Goal: Task Accomplishment & Management: Use online tool/utility

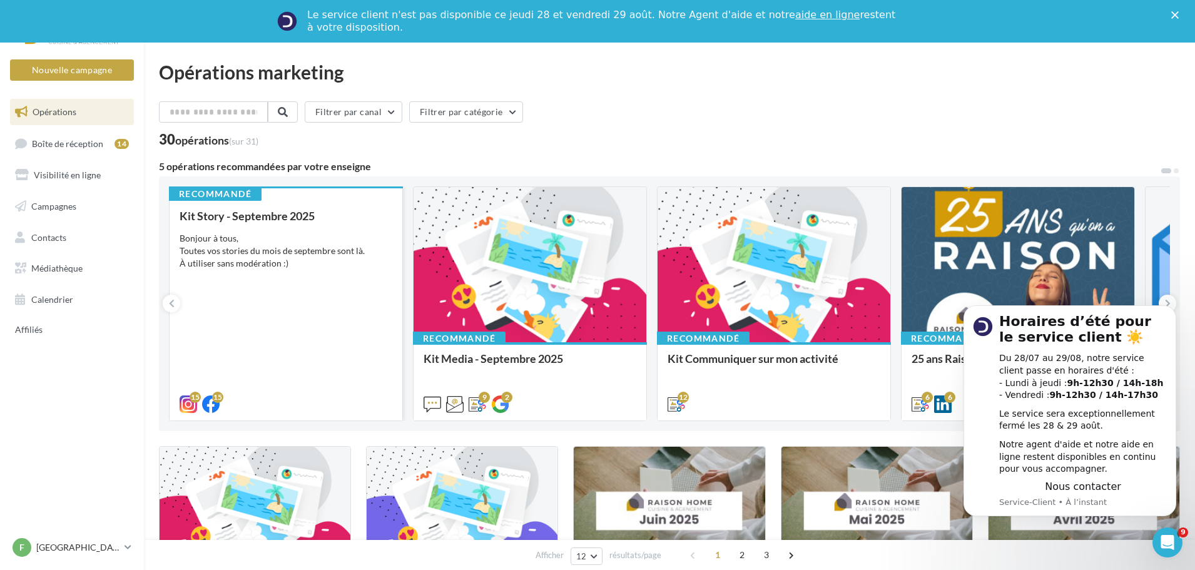
click at [283, 272] on div "Kit Story - Septembre 2025 Bonjour à tous, Toutes vos stories du mois de septem…" at bounding box center [286, 310] width 213 height 200
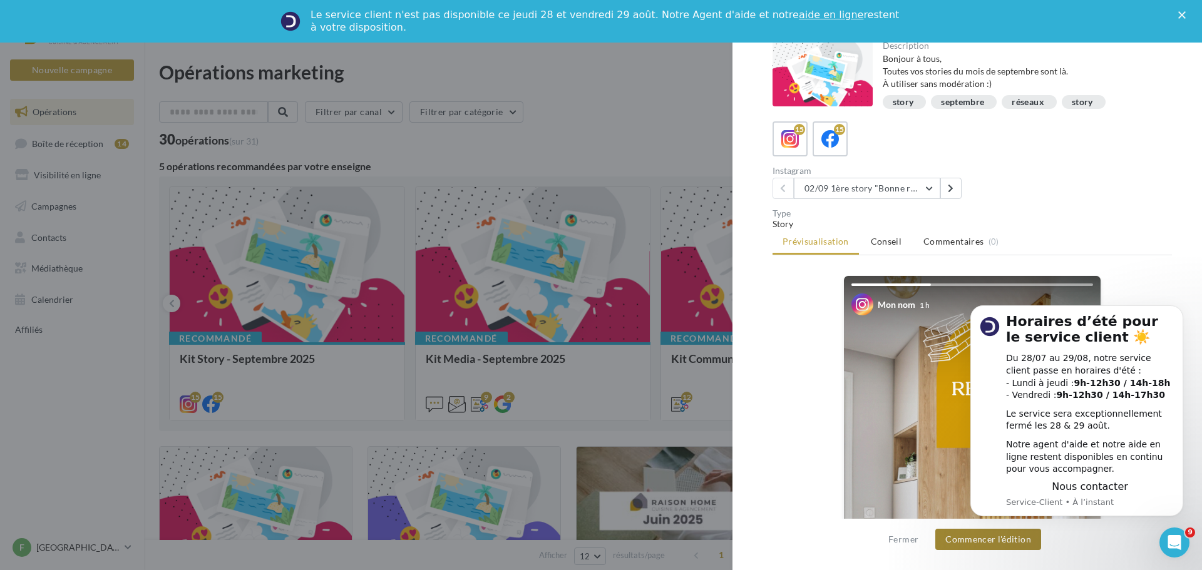
click at [1006, 546] on button "Commencer l'édition" at bounding box center [988, 539] width 106 height 21
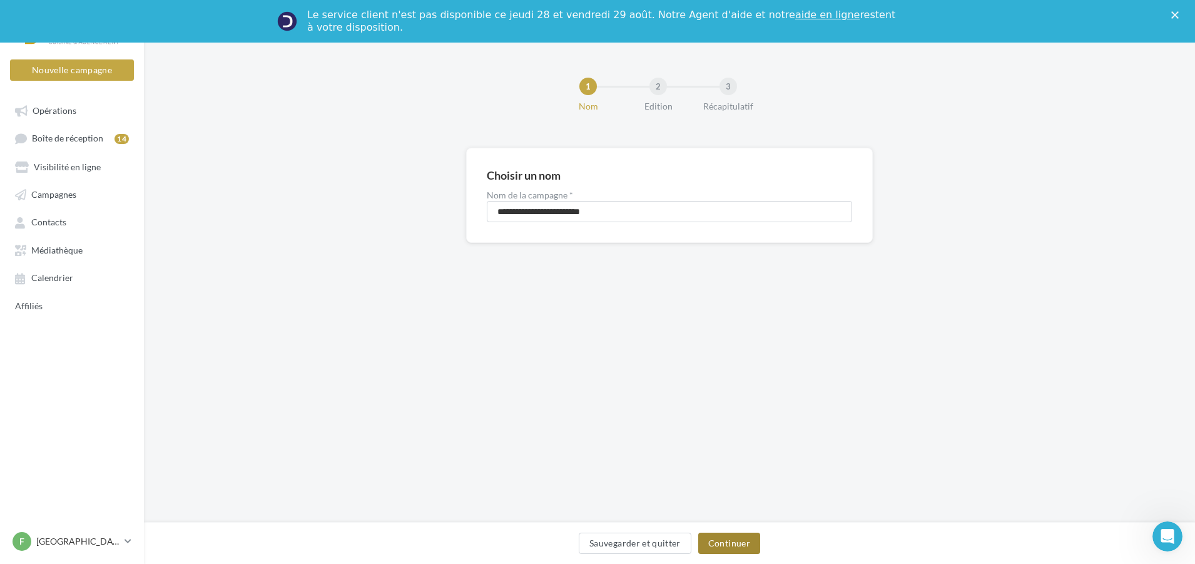
click at [720, 541] on button "Continuer" at bounding box center [729, 543] width 62 height 21
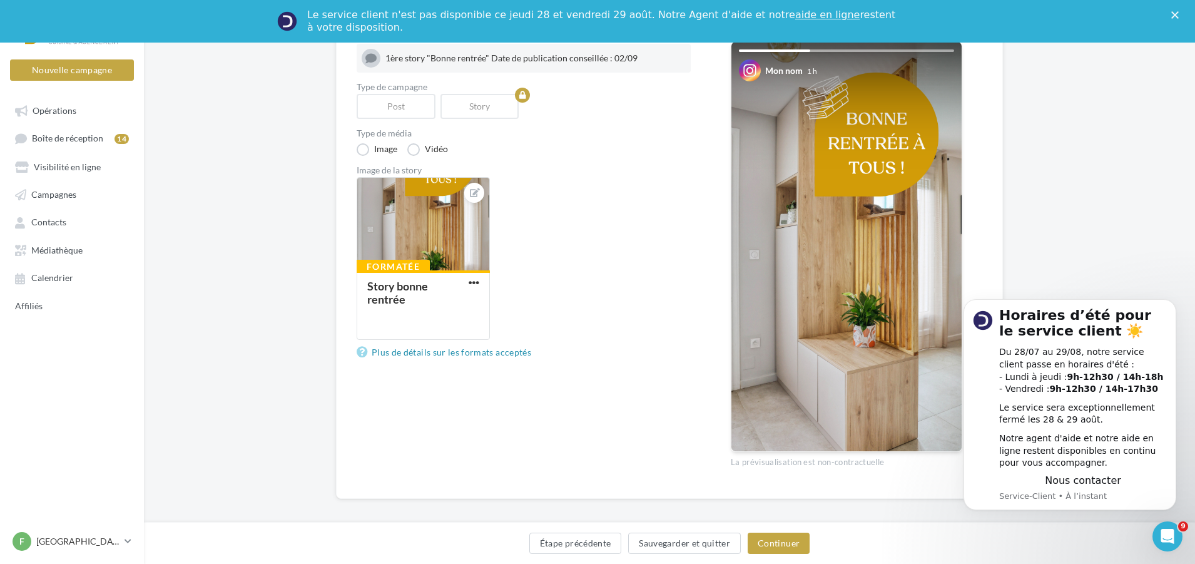
scroll to position [168, 0]
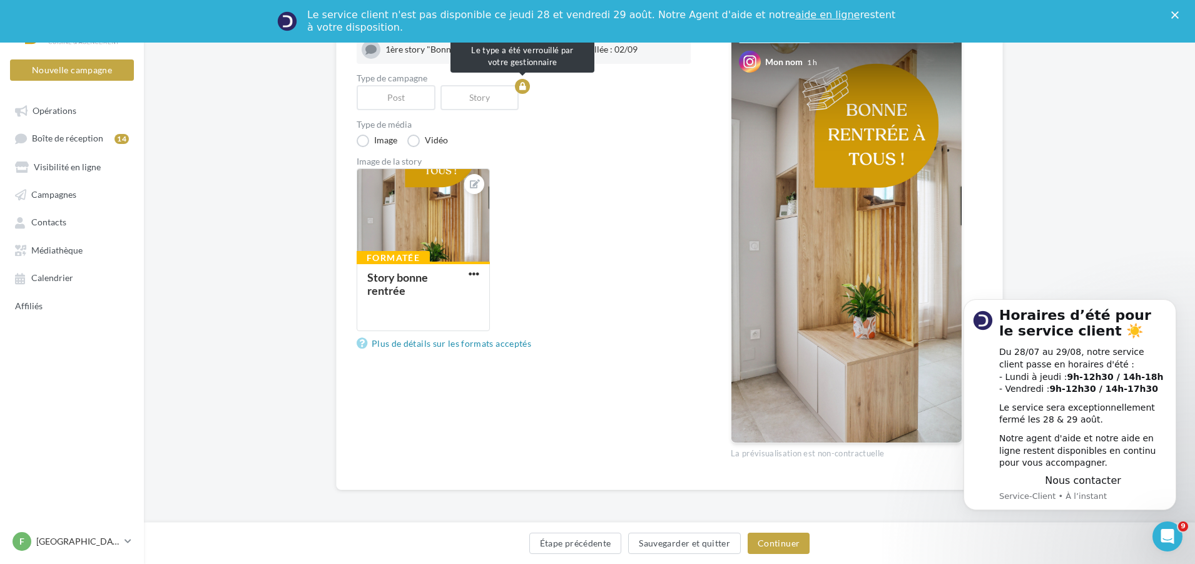
click at [487, 100] on div "Story" at bounding box center [483, 97] width 84 height 25
click at [874, 197] on img at bounding box center [847, 237] width 230 height 409
click at [786, 545] on button "Continuer" at bounding box center [779, 543] width 62 height 21
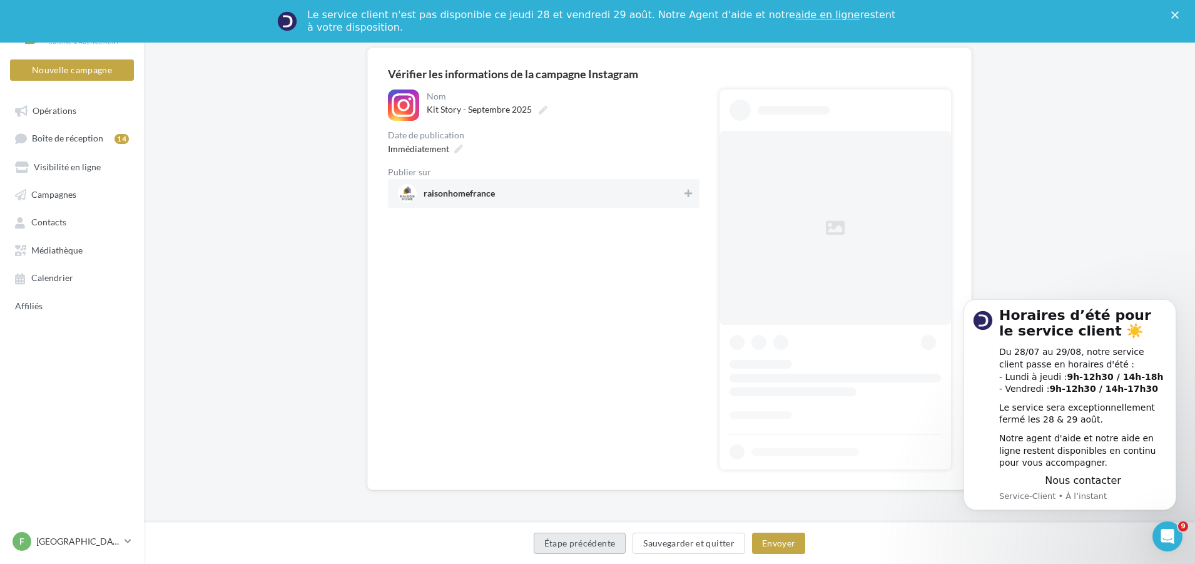
scroll to position [41, 0]
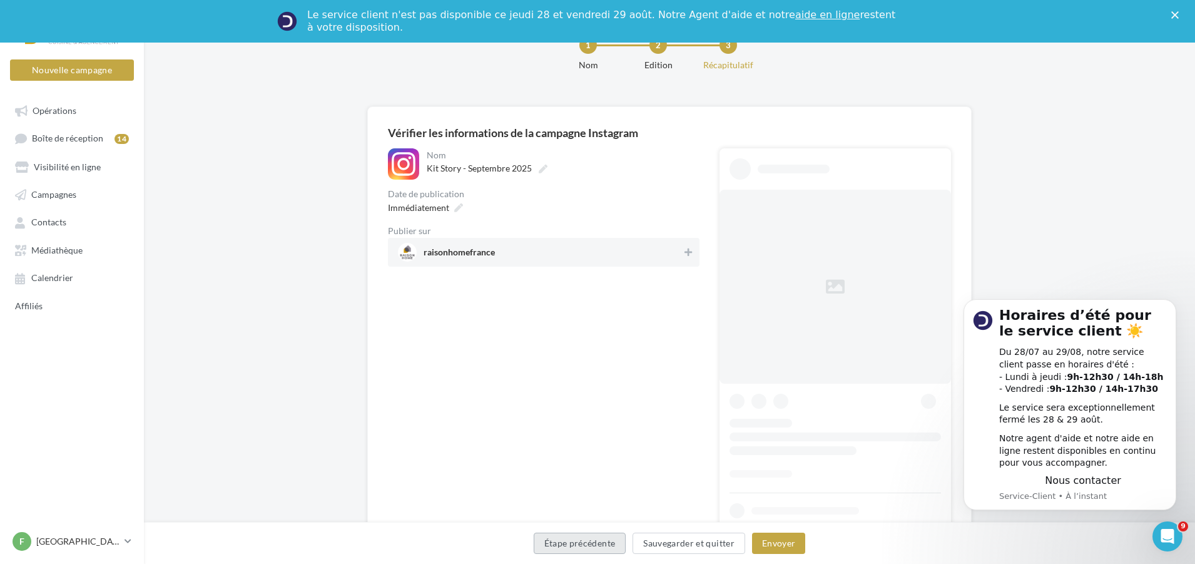
click at [597, 545] on button "Étape précédente" at bounding box center [580, 543] width 93 height 21
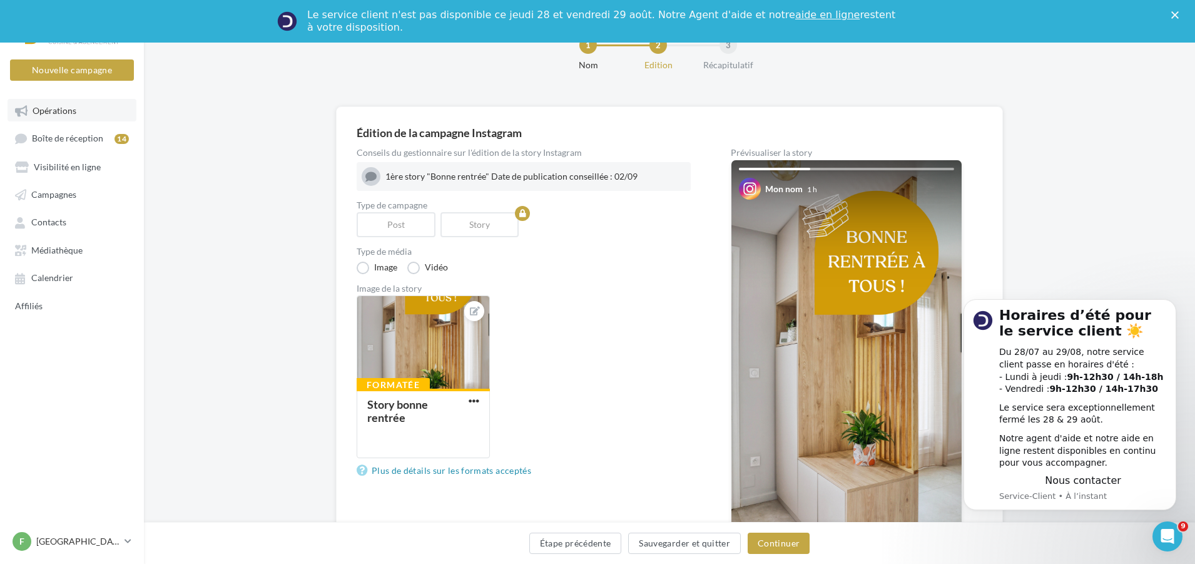
click at [46, 114] on span "Opérations" at bounding box center [55, 110] width 44 height 11
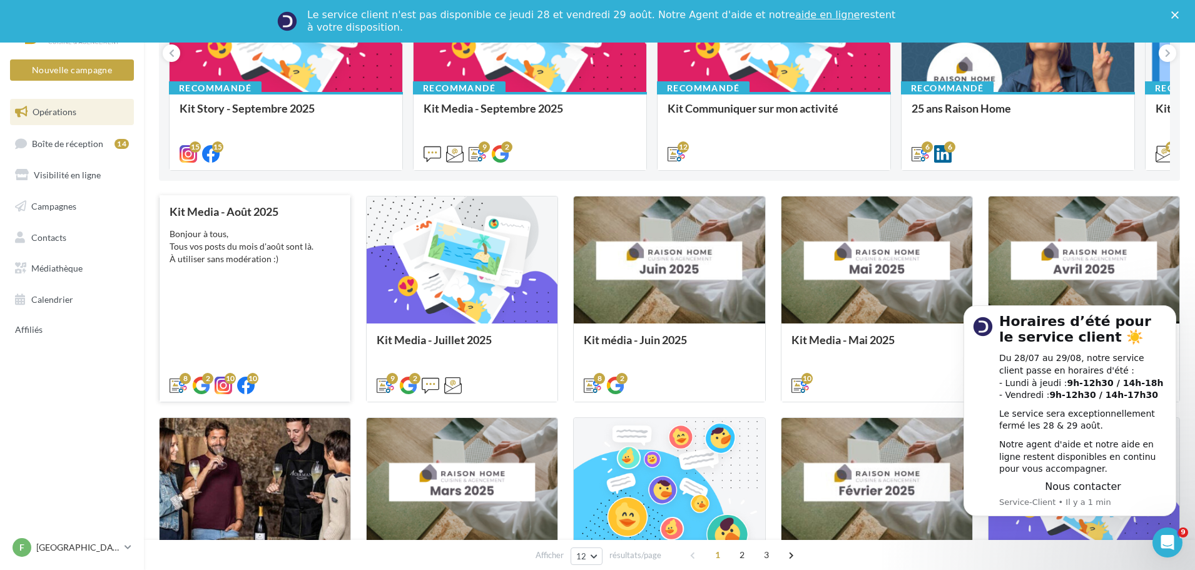
click at [292, 280] on div "Kit Media - Août 2025 Bonjour à tous, Tous vos posts du mois d'août sont là. À …" at bounding box center [255, 297] width 171 height 185
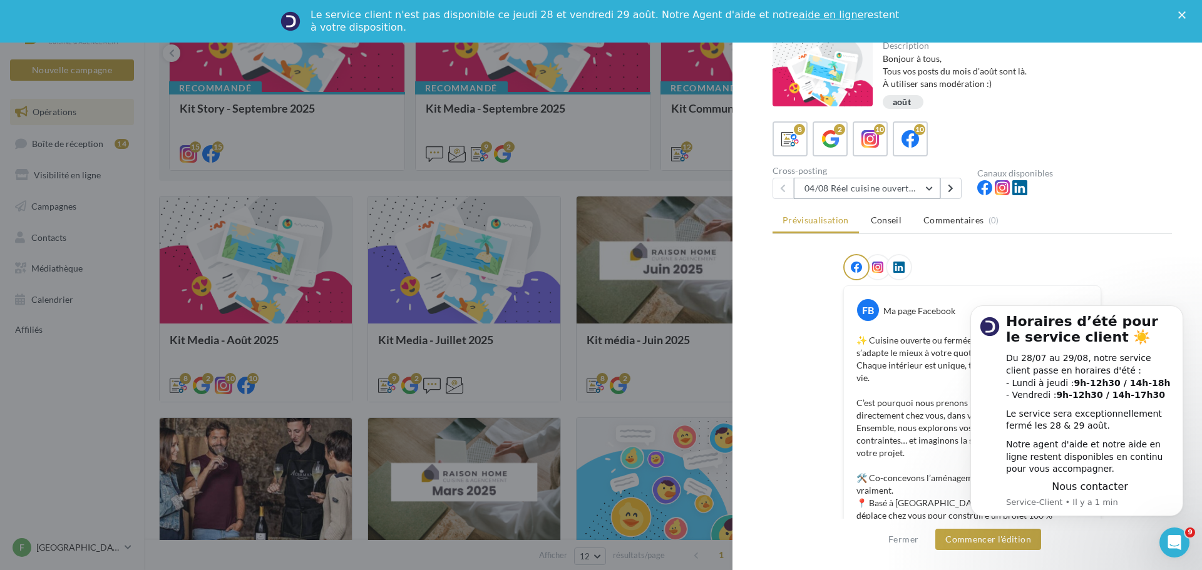
click at [936, 193] on button "04/08 Réel cuisine ouverte ou fermée" at bounding box center [867, 188] width 146 height 21
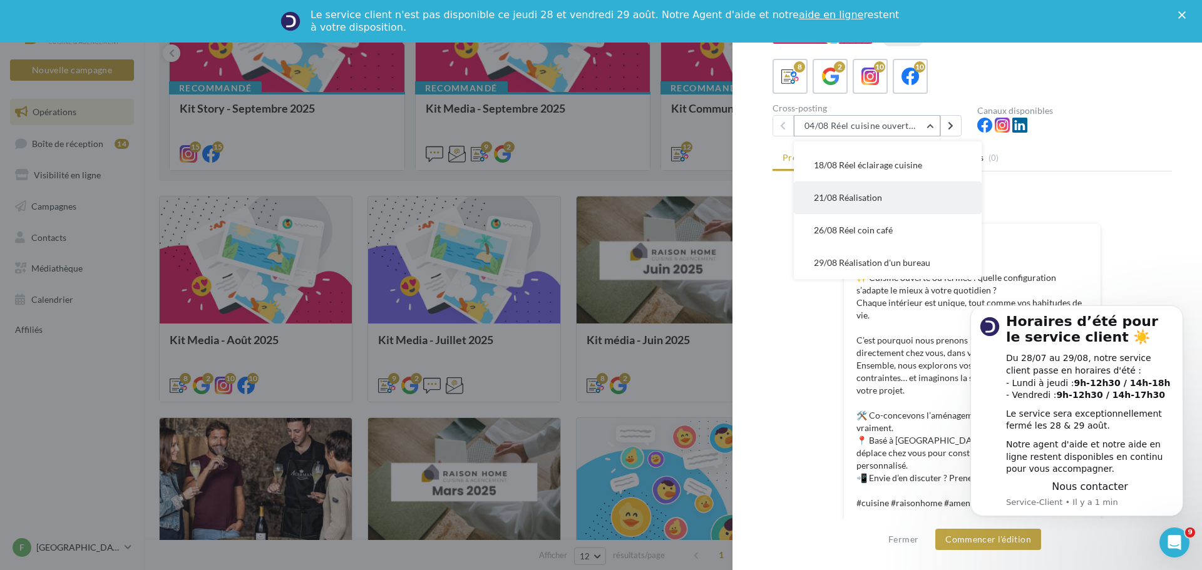
scroll to position [125, 0]
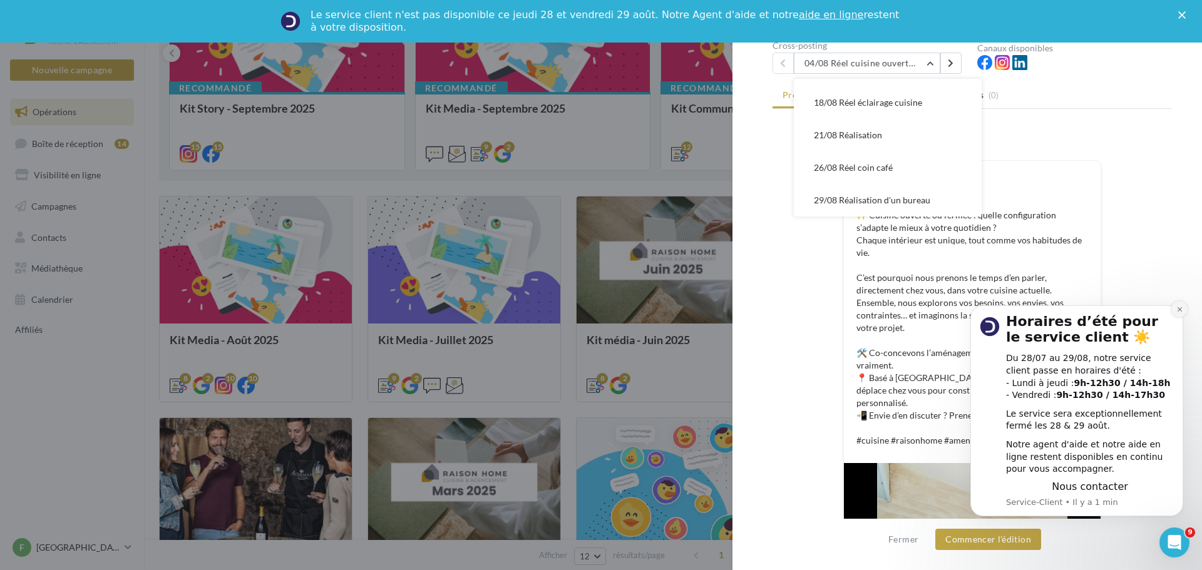
click at [1183, 310] on button "Dismiss notification" at bounding box center [1179, 309] width 16 height 16
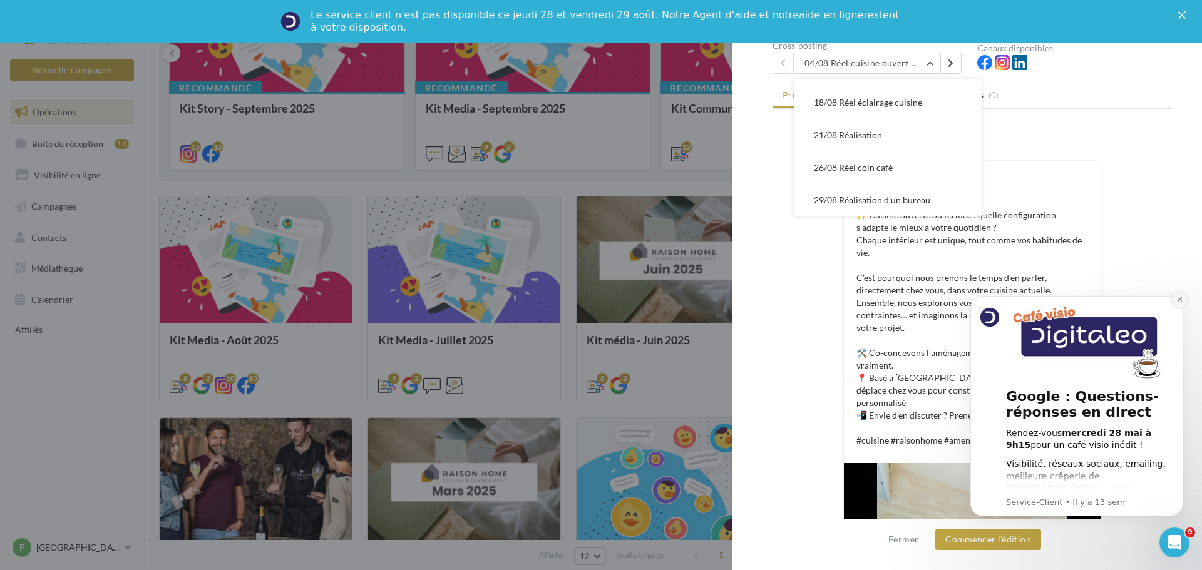
click at [1182, 299] on icon "Dismiss notification" at bounding box center [1179, 299] width 7 height 7
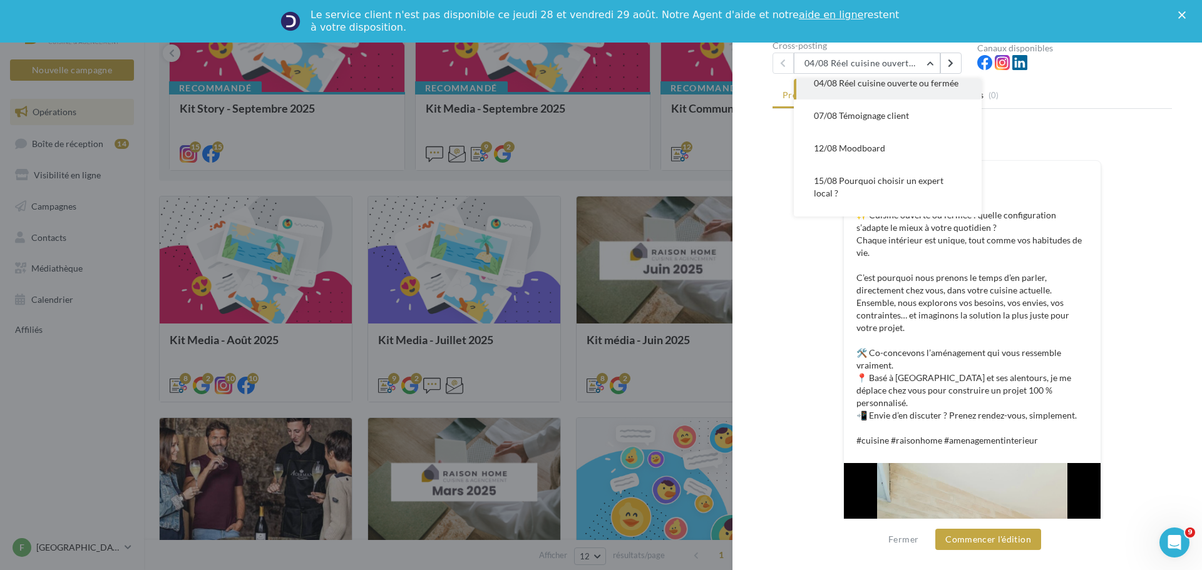
scroll to position [0, 0]
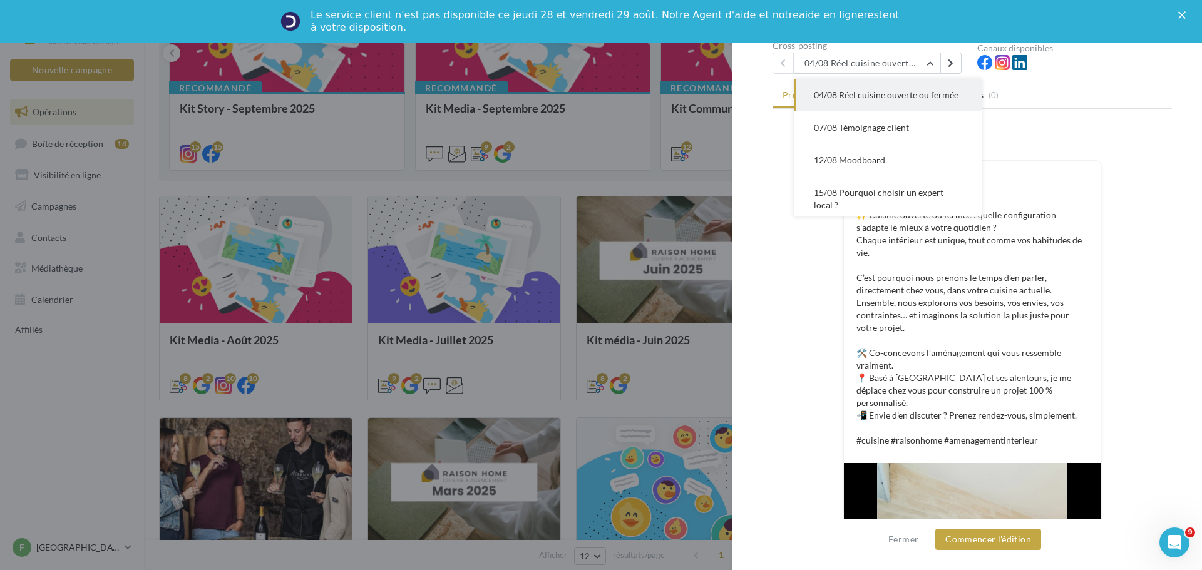
click at [1125, 125] on div "Prévisualisation Conseil Commentaires (0) FB Ma page Facebook ✨ Cuisine ouverte…" at bounding box center [971, 247] width 399 height 327
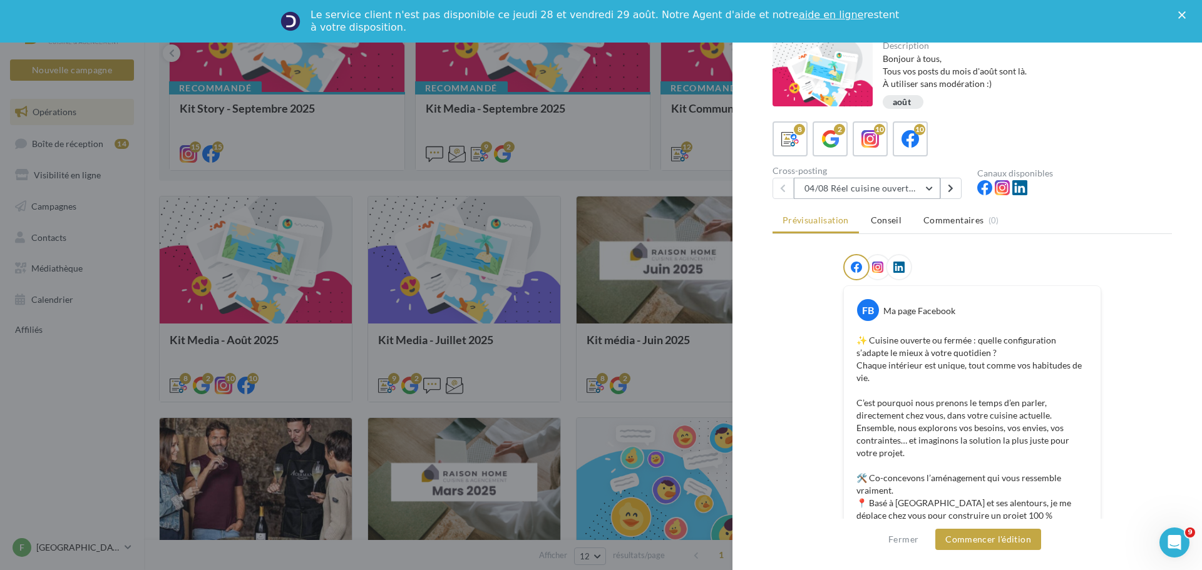
click at [888, 182] on button "04/08 Réel cuisine ouverte ou fermée" at bounding box center [867, 188] width 146 height 21
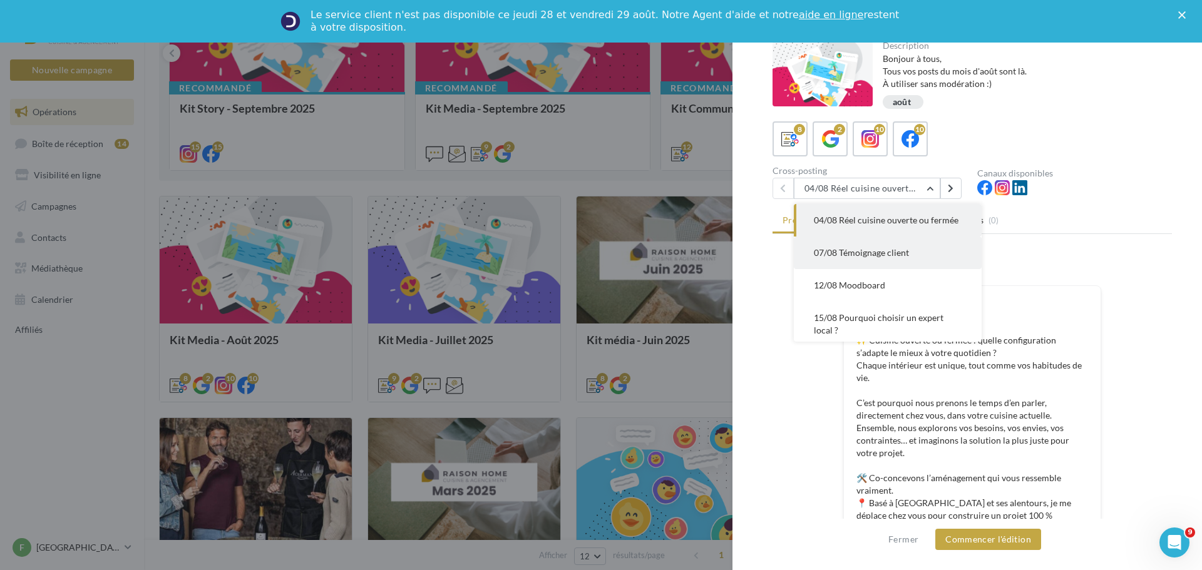
click at [897, 258] on span "07/08 Témoignage client" at bounding box center [861, 252] width 95 height 11
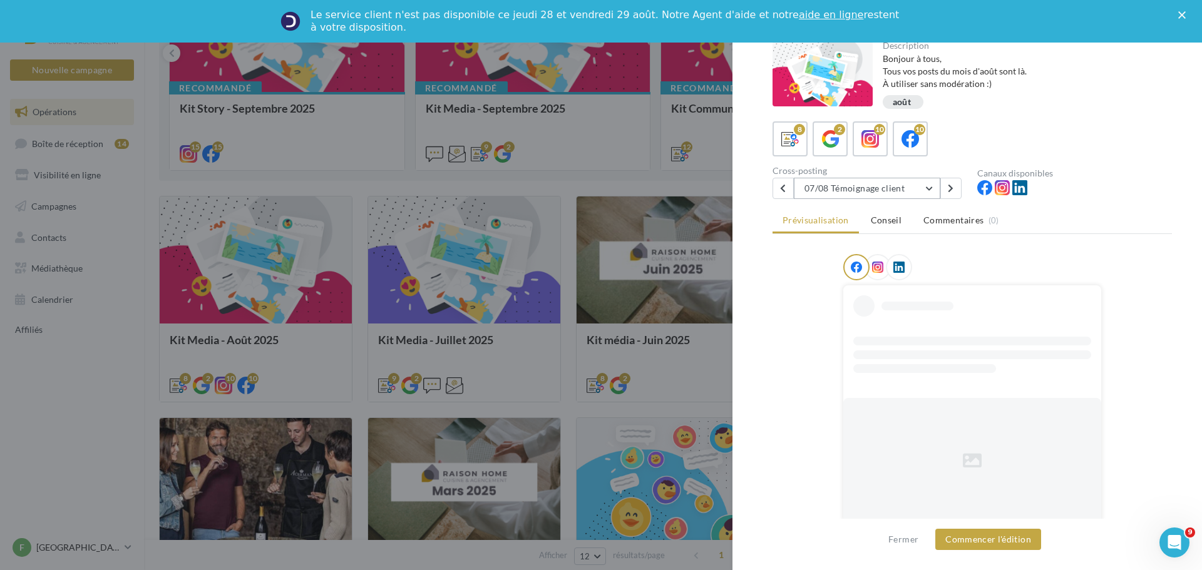
click at [919, 188] on button "07/08 Témoignage client" at bounding box center [867, 188] width 146 height 21
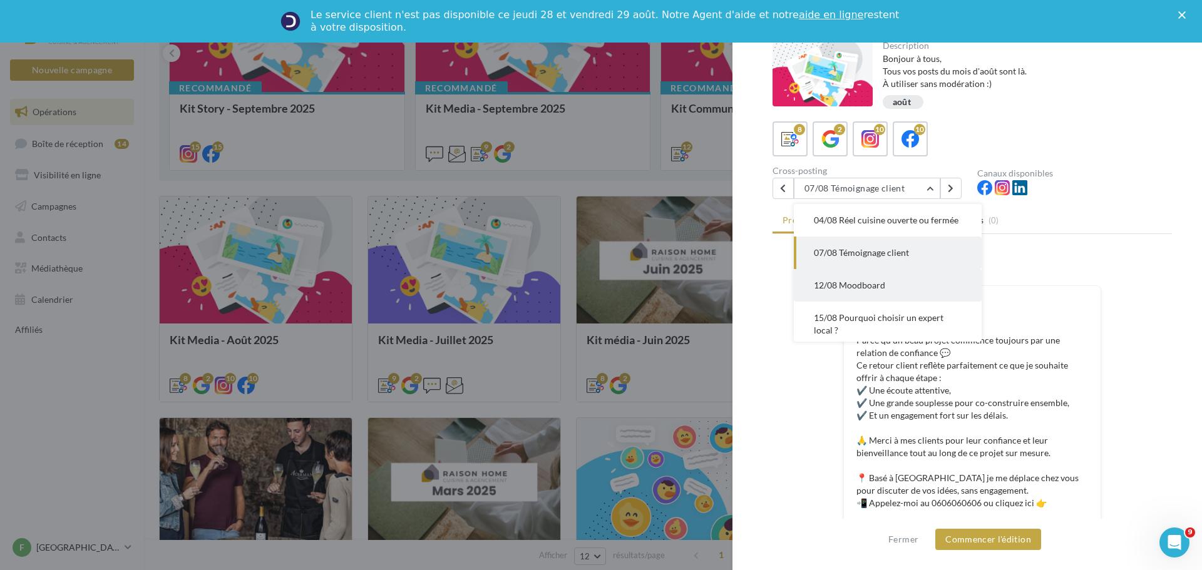
click at [866, 290] on span "12/08 Moodboard" at bounding box center [849, 285] width 71 height 11
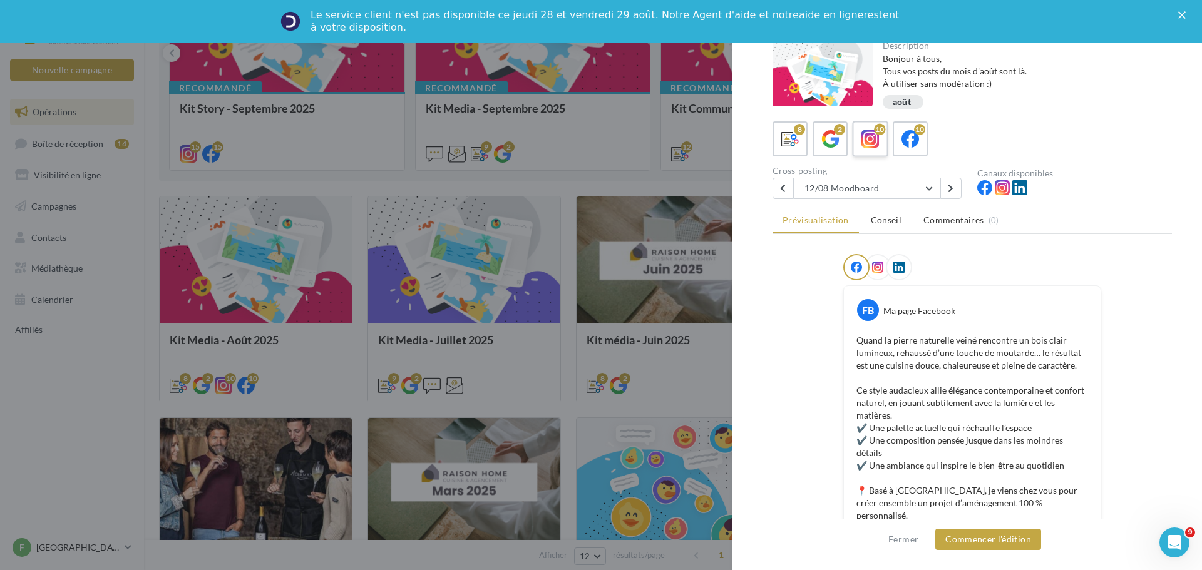
click at [872, 144] on icon at bounding box center [870, 139] width 18 height 18
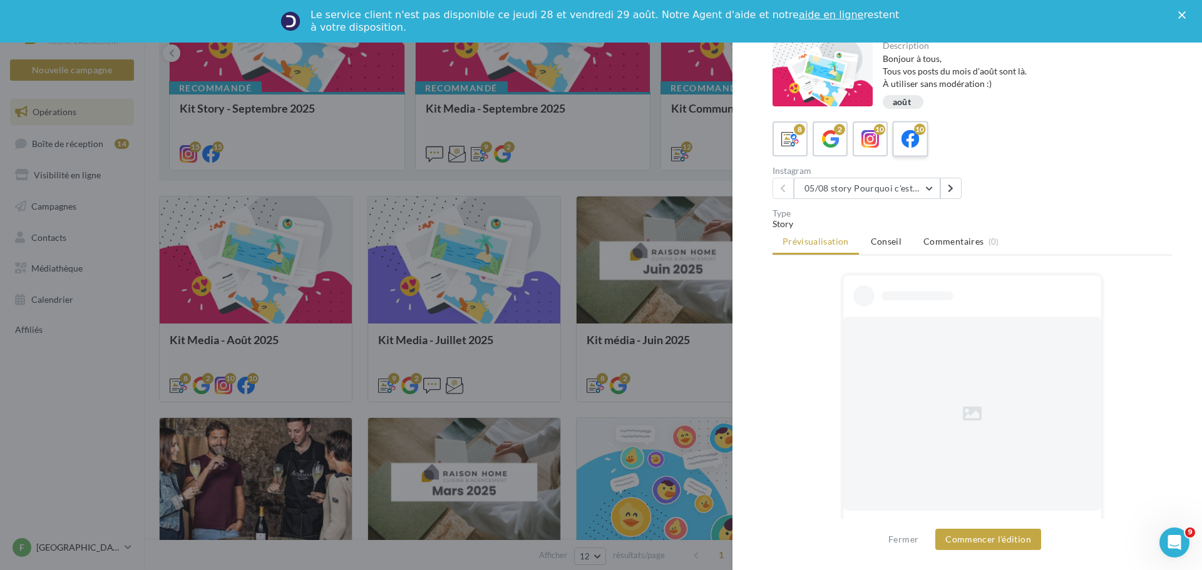
click at [912, 135] on icon at bounding box center [910, 139] width 18 height 18
click at [869, 138] on icon at bounding box center [870, 139] width 18 height 18
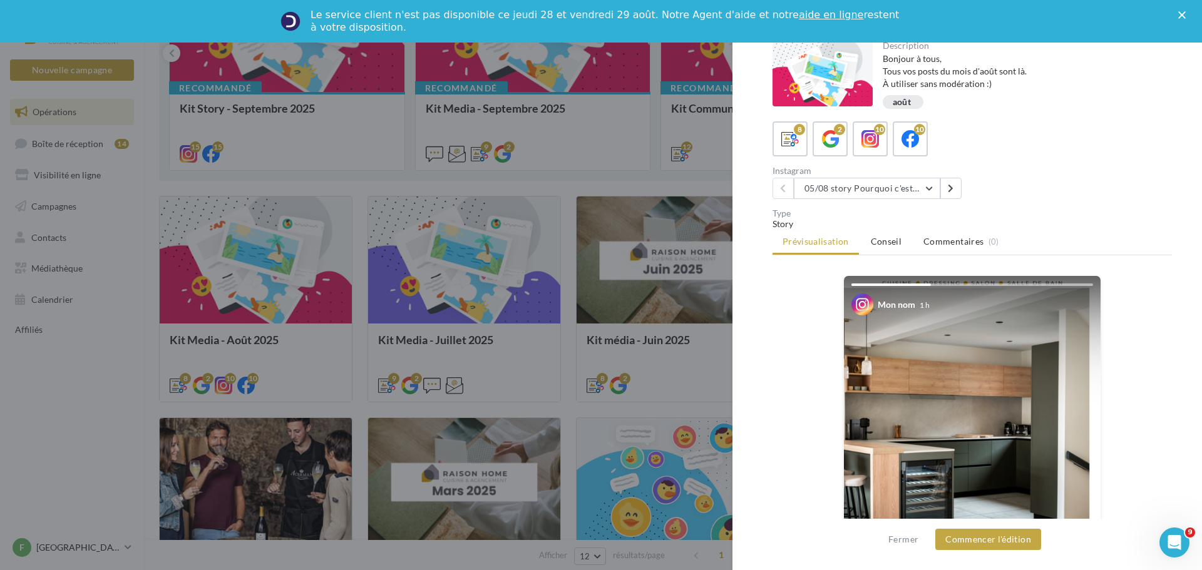
click at [881, 177] on div "Instagram 05/08 story Pourquoi c'est différent avec moi ? 05/08 story Pourquoi …" at bounding box center [874, 182] width 205 height 33
click at [881, 190] on button "05/08 story Pourquoi c'est différent avec moi ?" at bounding box center [867, 188] width 146 height 21
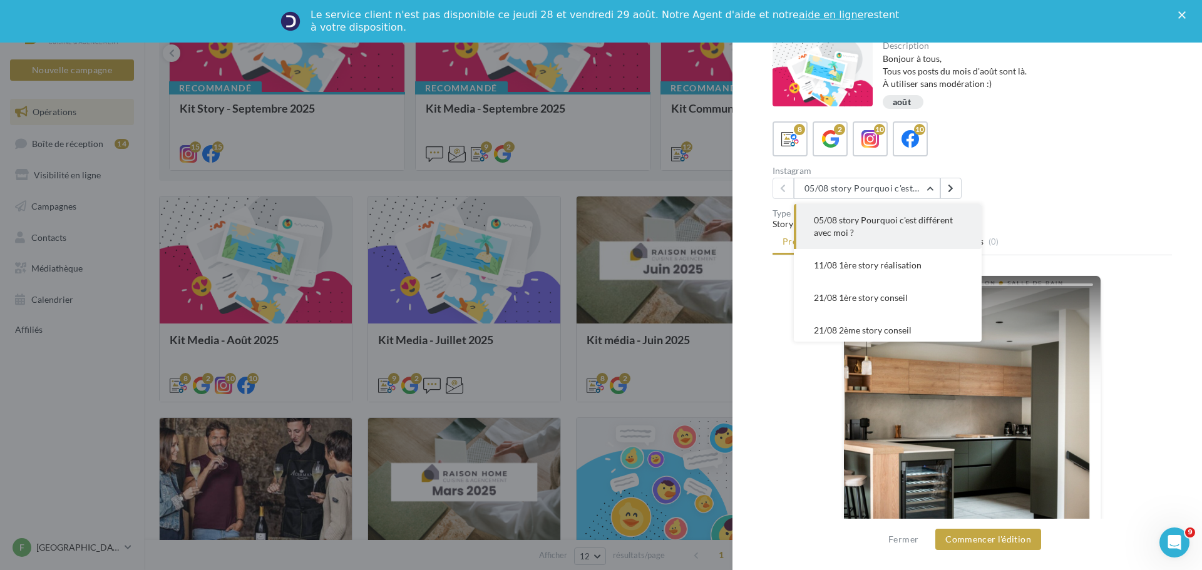
click at [1090, 165] on div "8 2 10 10 Instagram 05/08 story Pourquoi c'est différent avec moi ? 05/08 story…" at bounding box center [971, 160] width 399 height 78
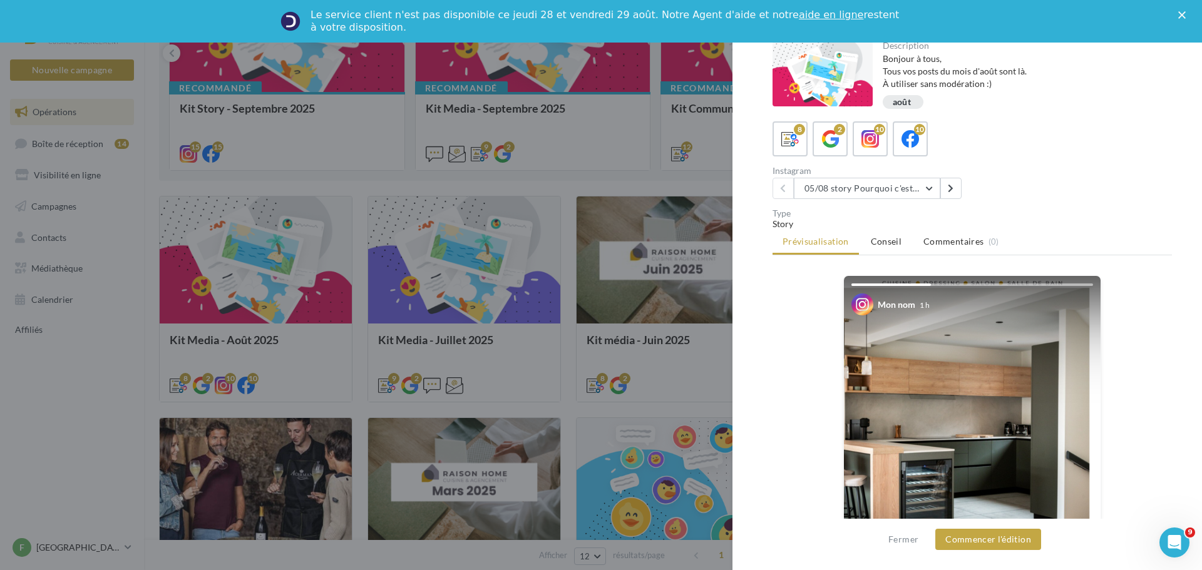
click at [1184, 12] on polygon "Fermer" at bounding box center [1182, 15] width 8 height 8
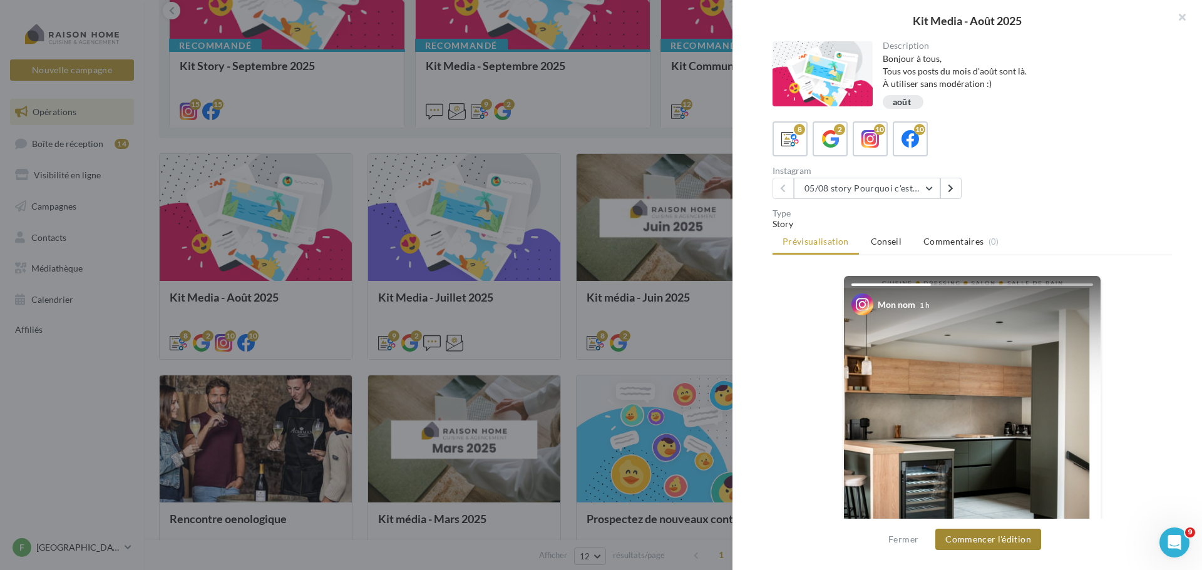
click at [988, 529] on button "Commencer l'édition" at bounding box center [988, 539] width 106 height 21
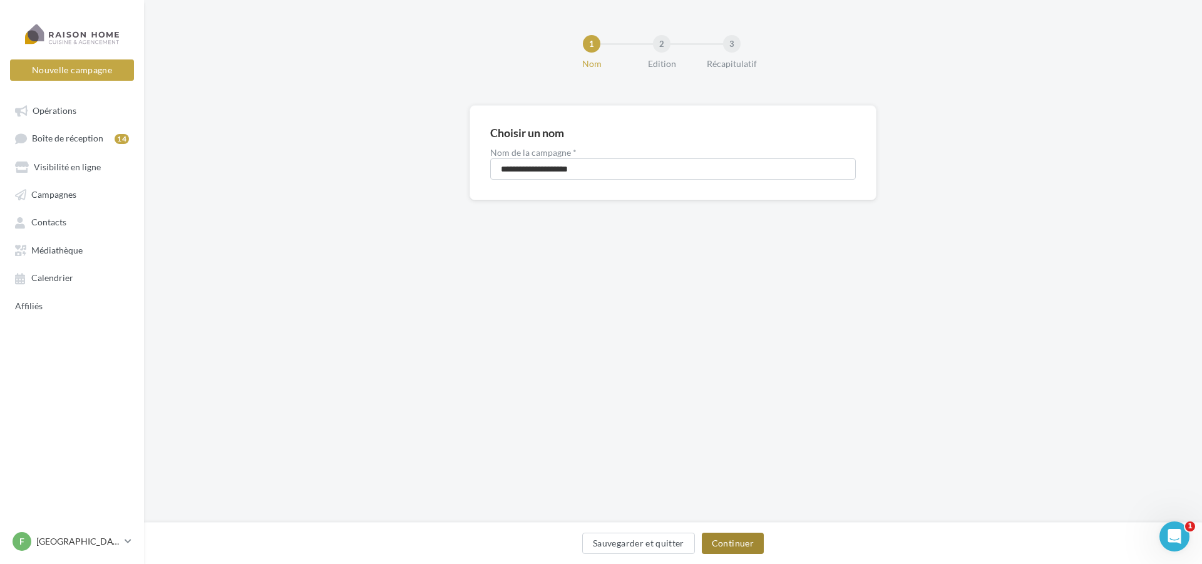
click at [742, 548] on button "Continuer" at bounding box center [733, 543] width 62 height 21
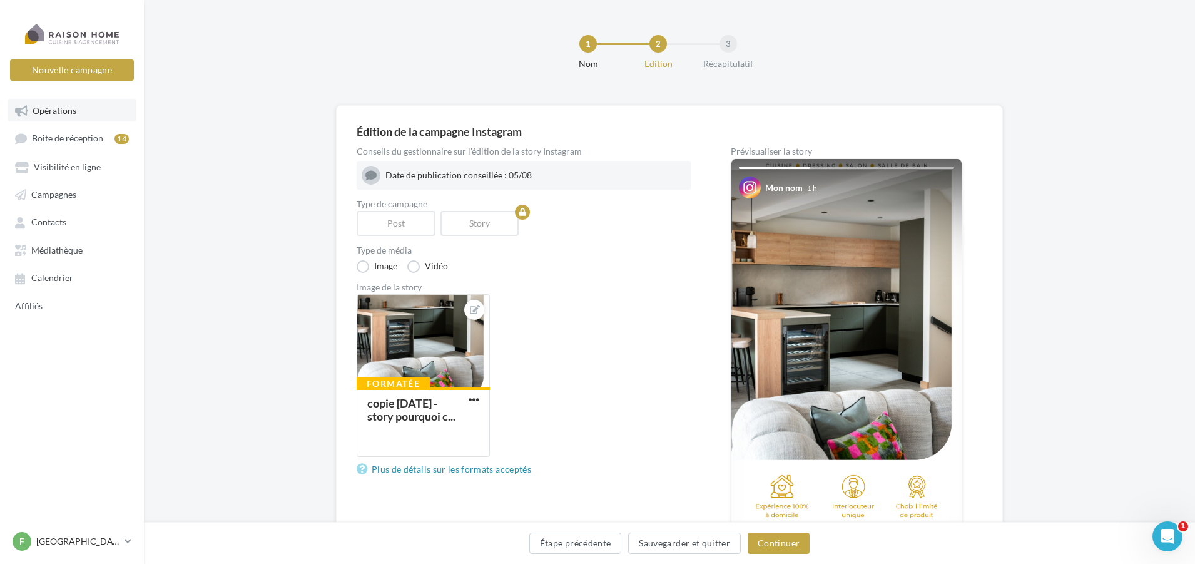
click at [86, 111] on link "Opérations" at bounding box center [72, 110] width 129 height 23
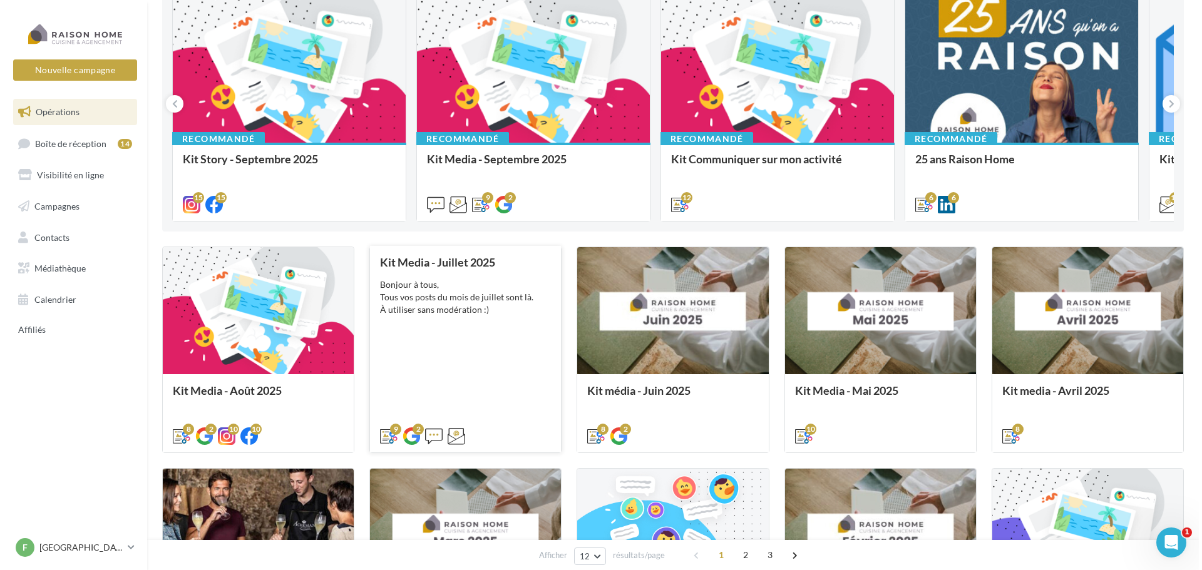
scroll to position [188, 0]
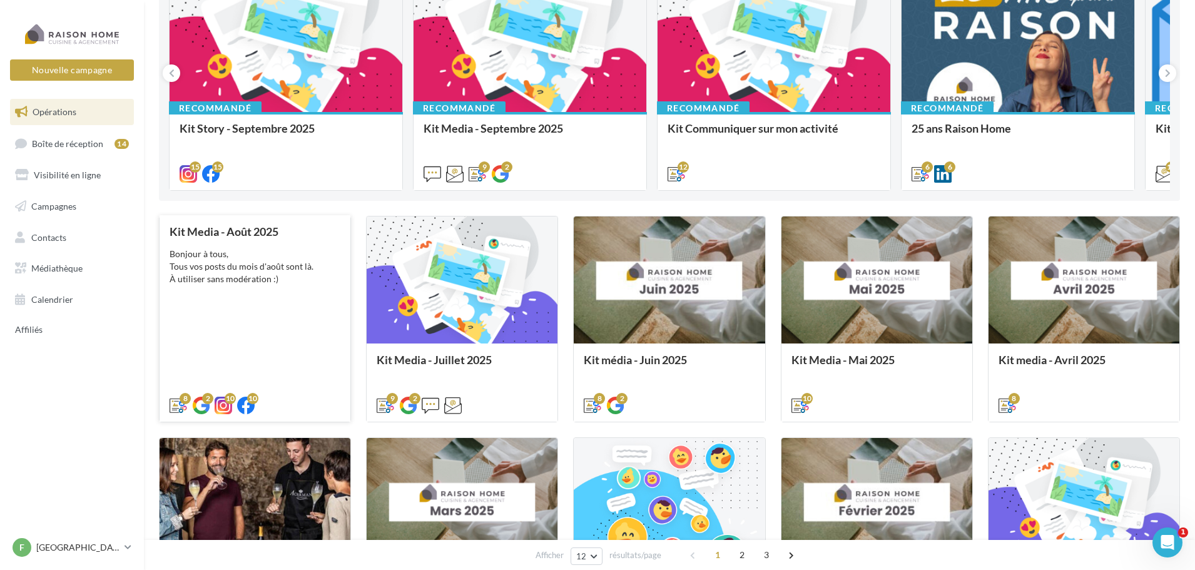
click at [211, 307] on div "Kit Media - Août 2025 Bonjour à tous, Tous vos posts du mois d'août sont là. À …" at bounding box center [255, 317] width 171 height 185
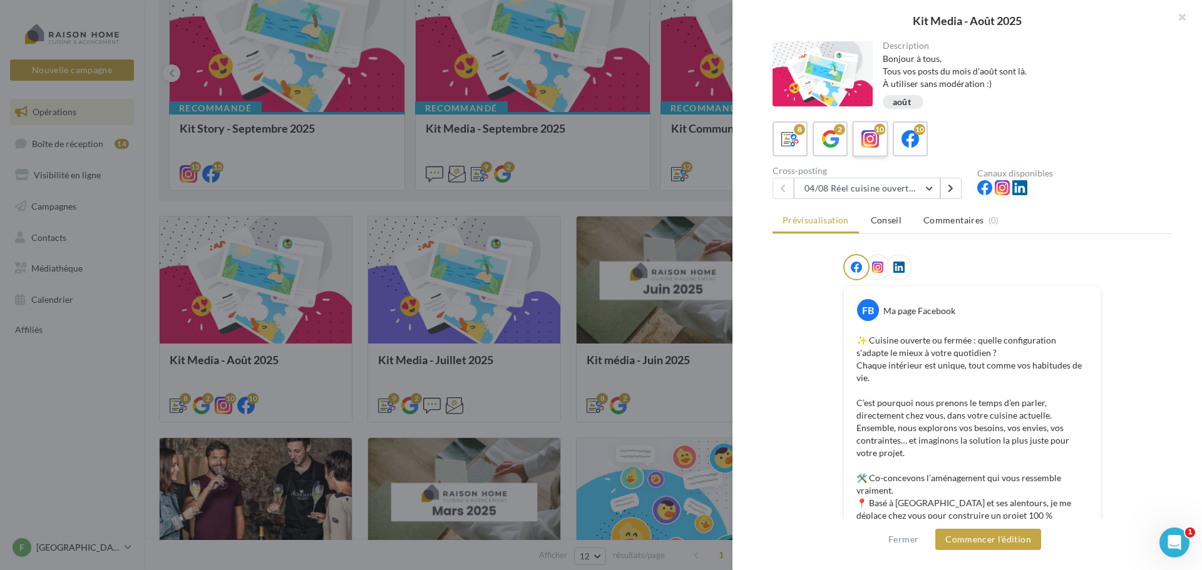
click at [857, 139] on label "10" at bounding box center [870, 139] width 36 height 36
